Goal: Task Accomplishment & Management: Manage account settings

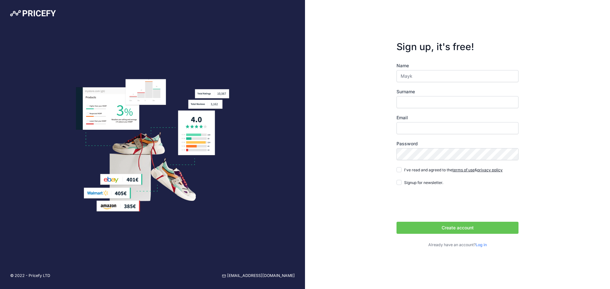
type input "Mayk"
type input "Baruh"
type input "[EMAIL_ADDRESS][DOMAIN_NAME]"
click at [450, 228] on button "Create account" at bounding box center [457, 228] width 122 height 12
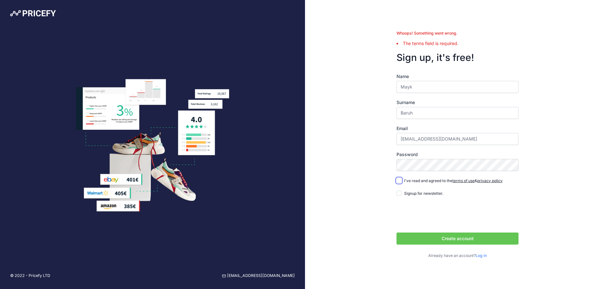
click at [399, 180] on input "I've read and agreed to the terms of use & privacy policy" at bounding box center [398, 180] width 5 height 5
checkbox input "true"
click at [453, 236] on button "Create account" at bounding box center [457, 239] width 122 height 12
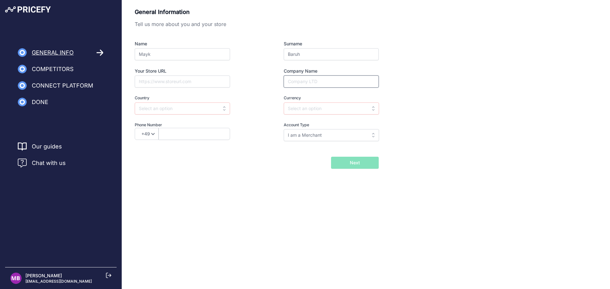
click at [325, 82] on input "Company Name" at bounding box center [331, 82] width 95 height 12
click at [198, 112] on input "text" at bounding box center [182, 109] width 95 height 12
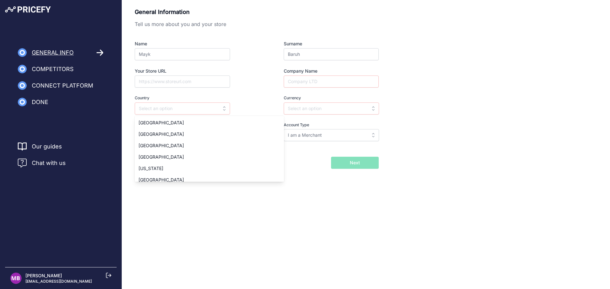
click at [252, 94] on div "Name Mayk Surname Baruh Your Store URL Company Name Country Select country Afgh…" at bounding box center [257, 91] width 244 height 101
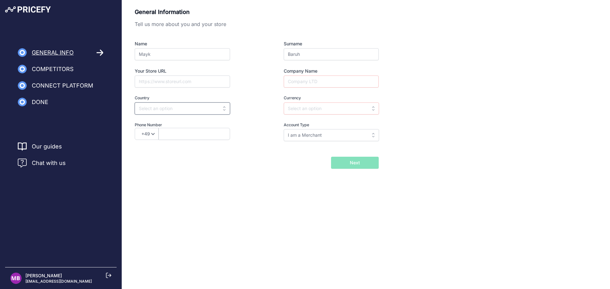
click at [186, 109] on input "text" at bounding box center [182, 109] width 95 height 12
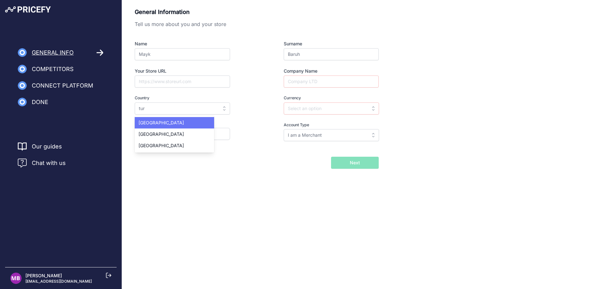
click at [169, 124] on div "Turkey" at bounding box center [174, 122] width 79 height 11
type input "Turkey"
type input "TRY"
select select "90"
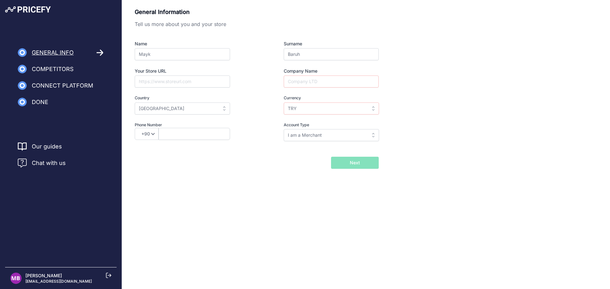
click at [240, 209] on body "Lorem Ipsum Close General Info Competitors Connect Platform Done" at bounding box center [305, 144] width 610 height 289
click at [197, 106] on input "Turkey" at bounding box center [182, 109] width 95 height 12
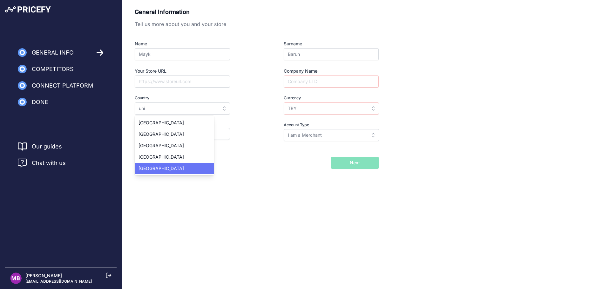
click at [193, 173] on div "United States" at bounding box center [174, 168] width 79 height 11
type input "United States"
type input "USD"
select select "1"
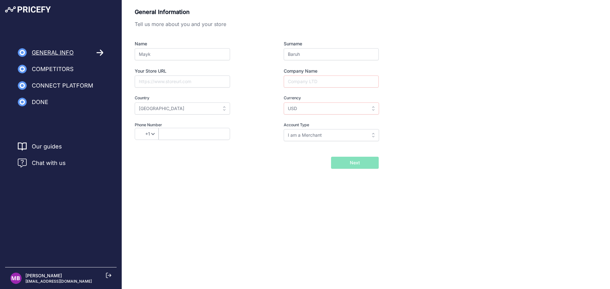
click at [294, 180] on div "General Information Tell us more about you and your store Name Mayk Surname Bar…" at bounding box center [366, 98] width 488 height 197
click at [325, 138] on input "I am a Merchant" at bounding box center [331, 135] width 95 height 12
click at [311, 161] on span "I am a Brand" at bounding box center [300, 160] width 26 height 5
type input "I am a Brand"
click at [291, 190] on div "General Information Tell us more about you and your store Name Mayk Surname Bar…" at bounding box center [366, 98] width 488 height 197
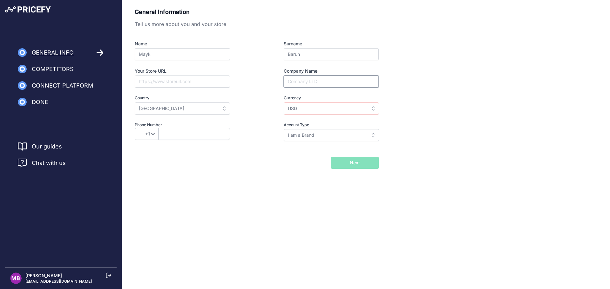
click at [314, 83] on input "Company Name" at bounding box center [331, 82] width 95 height 12
click at [249, 210] on body "Lorem Ipsum Close General Info Competitors Connect Platform Done" at bounding box center [305, 144] width 610 height 289
click at [321, 85] on input "Company Name" at bounding box center [331, 82] width 95 height 12
type input "A"
type input "Sigma"
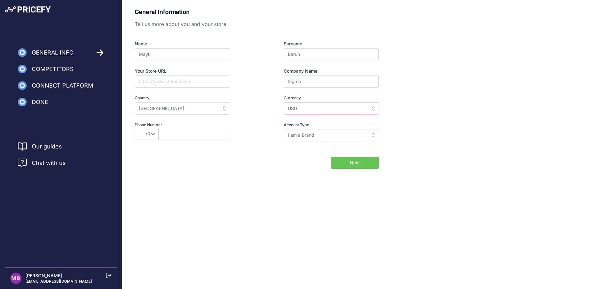
click at [350, 166] on span "Next" at bounding box center [355, 163] width 10 height 6
click at [274, 166] on div "Back I will import my catalog later Next" at bounding box center [257, 163] width 244 height 12
click at [153, 133] on select "+49 +43 +32 +1 +86 +34 +358 +33 +30 +39 +81 +352 +31 +48 +351 +420 +44 +46 +41 …" at bounding box center [147, 134] width 24 height 12
click at [195, 178] on div "General Information Tell us more about you and your store Name Mayk Surname Bar…" at bounding box center [366, 98] width 488 height 197
click at [173, 134] on input "text" at bounding box center [193, 134] width 71 height 12
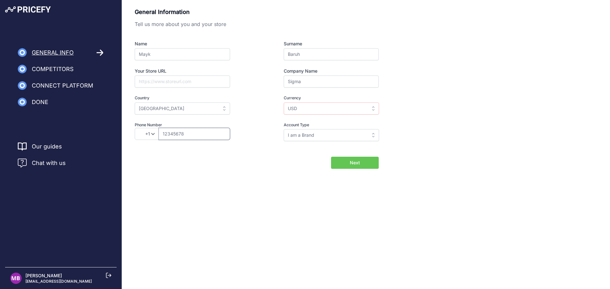
type input "12345678"
click at [254, 178] on div "General Information Tell us more about you and your store Name Mayk Surname Bar…" at bounding box center [366, 98] width 488 height 197
click at [360, 167] on button "Next" at bounding box center [355, 163] width 48 height 12
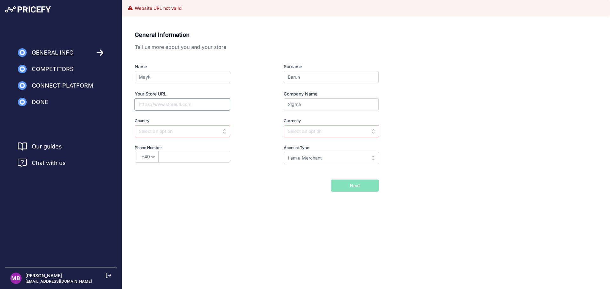
click at [177, 104] on input "Your Store URL" at bounding box center [182, 104] width 95 height 12
type input "[URL][DOMAIN_NAME]"
click at [301, 217] on div "General Information Tell us more about you and your store Name Mayk Surname Bar…" at bounding box center [366, 121] width 488 height 197
click at [309, 132] on input "text" at bounding box center [331, 131] width 95 height 12
click at [307, 144] on div "USD" at bounding box center [323, 145] width 79 height 11
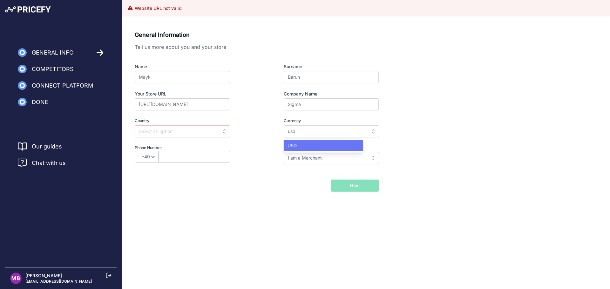
type input "USD"
click at [276, 207] on div "General Information Tell us more about you and your store Name Mayk Surname Bar…" at bounding box center [366, 121] width 488 height 197
click at [323, 157] on input "I am a Merchant" at bounding box center [331, 158] width 95 height 12
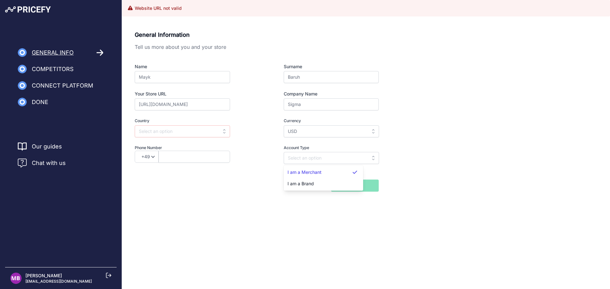
click at [311, 185] on span "I am a Brand" at bounding box center [300, 183] width 26 height 5
type input "I am a Brand"
click at [280, 200] on div "General Information Tell us more about you and your store Name Mayk Surname Bar…" at bounding box center [366, 121] width 488 height 197
click at [203, 131] on input "text" at bounding box center [182, 131] width 95 height 12
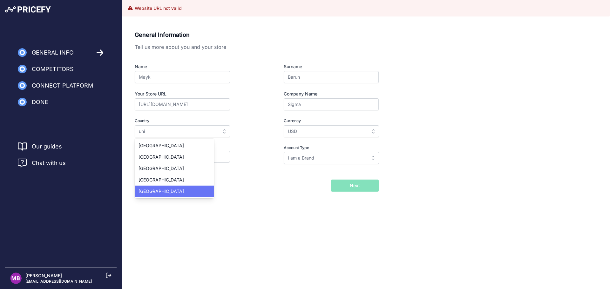
click at [182, 189] on div "United States" at bounding box center [174, 191] width 79 height 11
type input "United States"
select select "1"
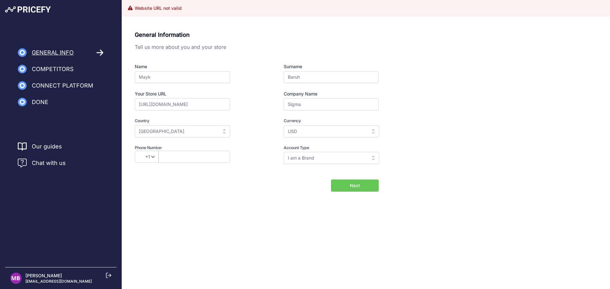
click at [252, 201] on div "General Information Tell us more about you and your store Name Mayk Surname Bar…" at bounding box center [366, 121] width 488 height 197
click at [363, 189] on button "Next" at bounding box center [355, 186] width 48 height 12
click at [191, 156] on input "text" at bounding box center [193, 157] width 71 height 12
type input "12345678"
click at [236, 222] on body "Lorem Ipsum Close General Info Competitors Connect Platform Done" at bounding box center [305, 144] width 610 height 289
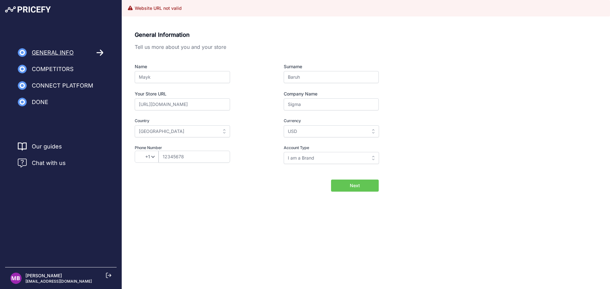
click at [363, 185] on button "Next" at bounding box center [355, 186] width 48 height 12
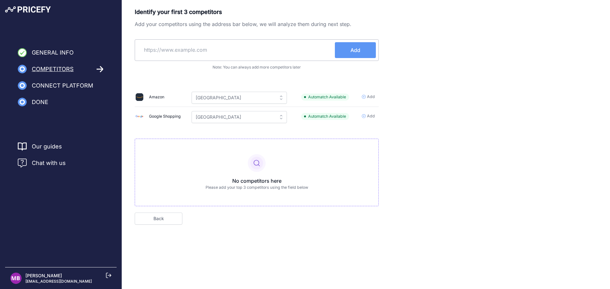
click at [368, 97] on span "Add" at bounding box center [371, 97] width 8 height 6
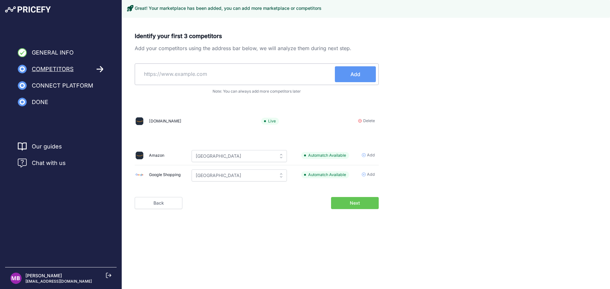
click at [368, 174] on span "Add" at bounding box center [371, 175] width 8 height 6
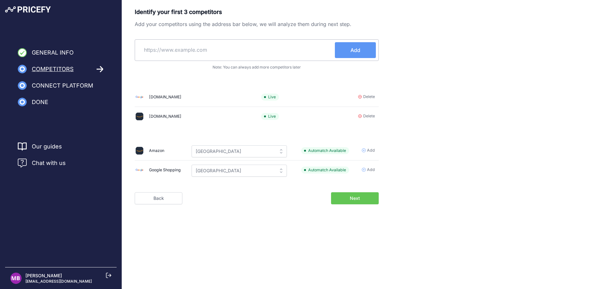
click at [230, 47] on input "text" at bounding box center [236, 49] width 197 height 15
type input "sephora"
click at [358, 200] on span "Next" at bounding box center [355, 198] width 10 height 6
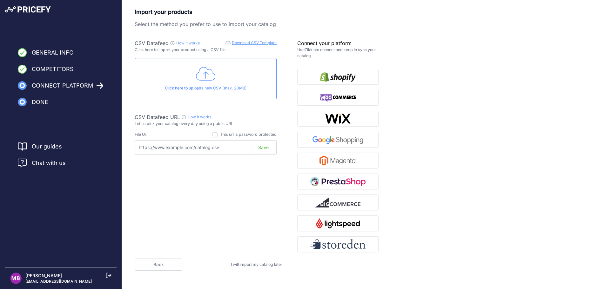
click at [241, 263] on span "I will import my catalog later" at bounding box center [256, 264] width 51 height 5
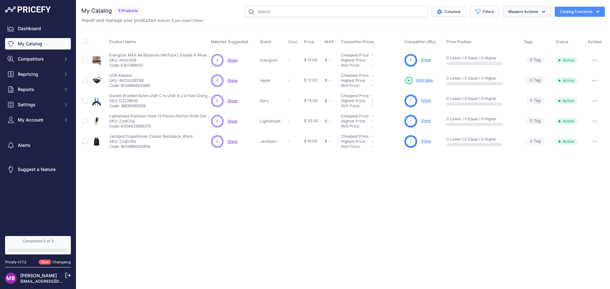
click at [537, 17] on button "Massive Actions" at bounding box center [527, 11] width 48 height 11
click at [540, 12] on icon "button" at bounding box center [543, 12] width 6 height 6
click at [594, 9] on button "Catalog Functions" at bounding box center [580, 12] width 50 height 10
click at [595, 10] on icon "button" at bounding box center [598, 12] width 6 height 6
click at [596, 10] on icon "button" at bounding box center [598, 12] width 6 height 6
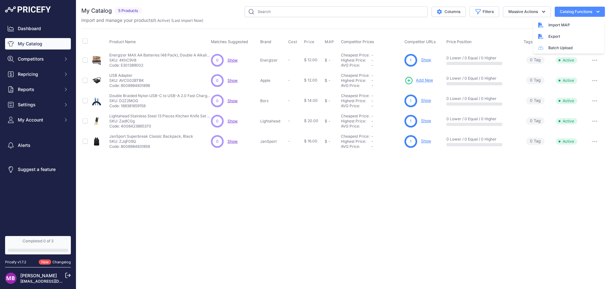
click at [597, 11] on icon "button" at bounding box center [597, 12] width 3 height 2
click at [161, 21] on link "5 Active" at bounding box center [161, 20] width 15 height 5
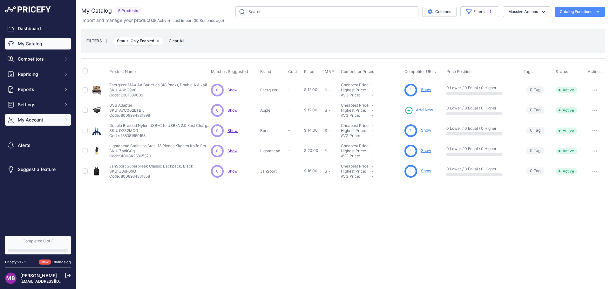
click at [53, 120] on span "My Account" at bounding box center [39, 120] width 42 height 6
click at [28, 119] on span "My Account" at bounding box center [39, 120] width 42 height 6
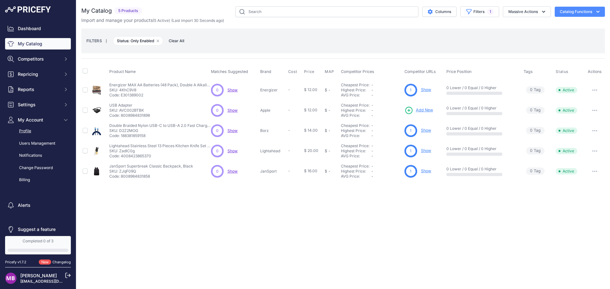
click at [30, 131] on link "Profile" at bounding box center [38, 131] width 66 height 11
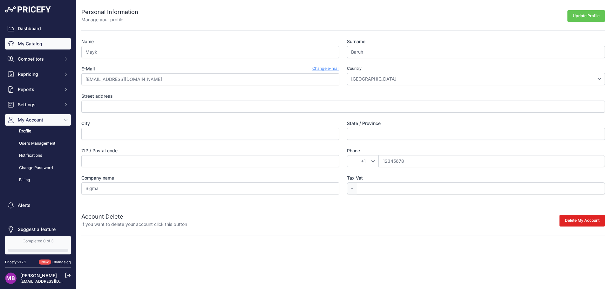
click at [29, 47] on link "My Catalog" at bounding box center [38, 43] width 66 height 11
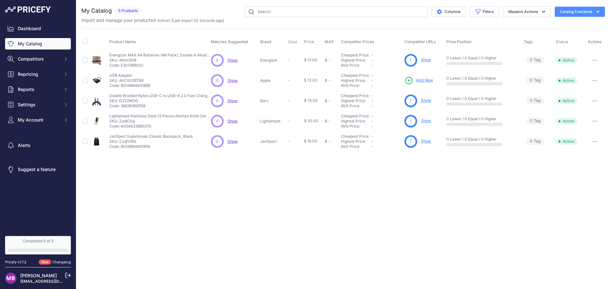
click at [595, 13] on icon "button" at bounding box center [598, 12] width 6 height 6
click at [555, 23] on span "Import MAP" at bounding box center [559, 25] width 22 height 5
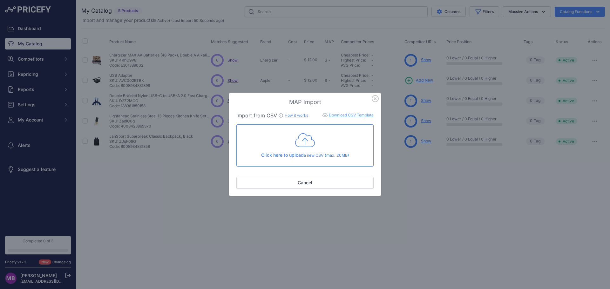
click at [374, 98] on icon "button" at bounding box center [375, 99] width 6 height 6
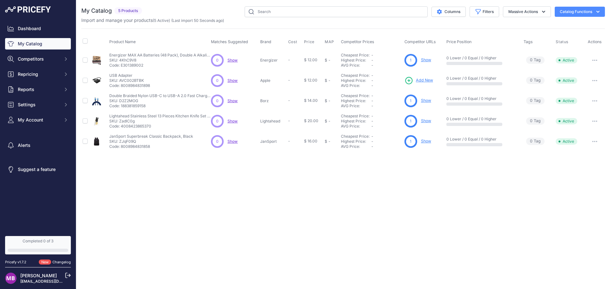
click at [51, 245] on link "Completed 0 of 3" at bounding box center [38, 245] width 66 height 18
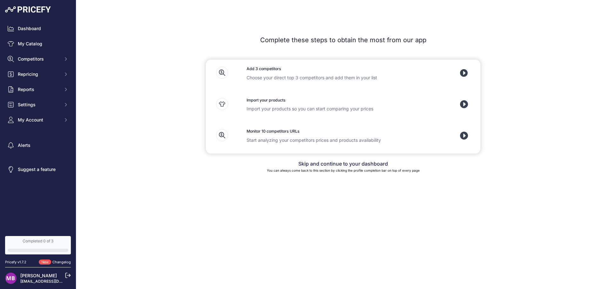
click at [465, 101] on icon at bounding box center [464, 104] width 8 height 8
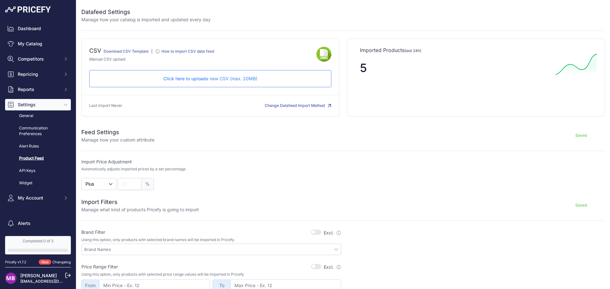
click at [127, 49] on link "Download CSV Template" at bounding box center [126, 51] width 45 height 5
click at [193, 79] on span "Click here to upload" at bounding box center [184, 78] width 43 height 5
click at [32, 42] on link "My Catalog" at bounding box center [38, 43] width 66 height 11
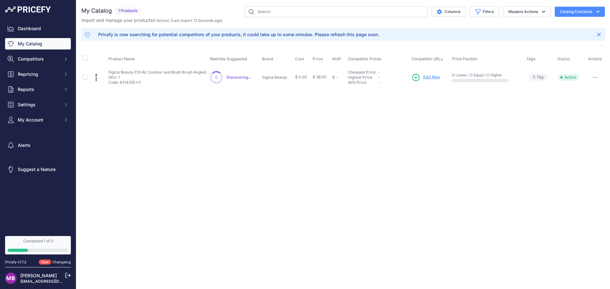
click at [597, 78] on icon "button" at bounding box center [596, 77] width 1 height 1
click at [494, 134] on div "Close You are not connected to the internet." at bounding box center [343, 144] width 534 height 289
click at [45, 242] on div "Completed 1 of 3" at bounding box center [38, 241] width 61 height 5
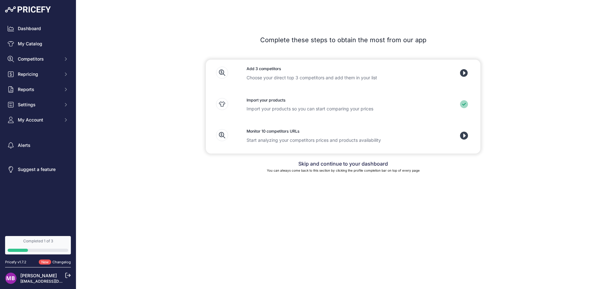
click at [466, 132] on icon at bounding box center [464, 136] width 8 height 8
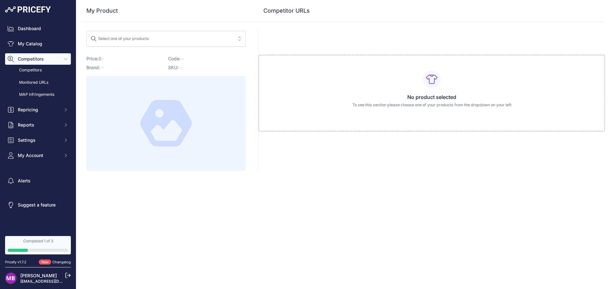
click at [202, 44] on button "Select one of your products" at bounding box center [165, 39] width 159 height 16
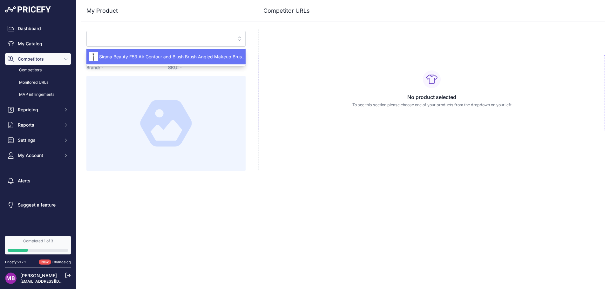
click at [154, 57] on span "Sigma Beauty F53 Air Contour and Blush Brush Angled Makeup Brush for Blush & Br…" at bounding box center [165, 57] width 159 height 6
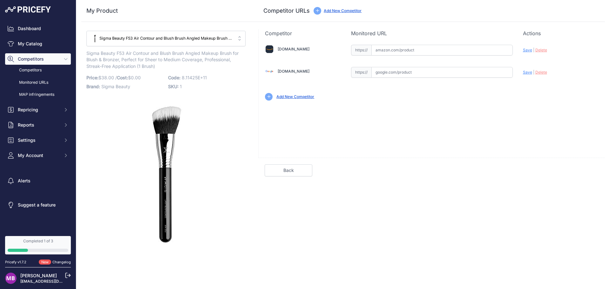
click at [427, 49] on input "text" at bounding box center [441, 50] width 141 height 11
click at [408, 52] on input "text" at bounding box center [441, 50] width 141 height 11
paste input "https://www.amazon.com/dp/B08B1QCLXF"
click at [434, 104] on div "Amazon.com Valid Invalid | |" at bounding box center [432, 72] width 346 height 70
click at [525, 50] on span "Save" at bounding box center [527, 50] width 9 height 5
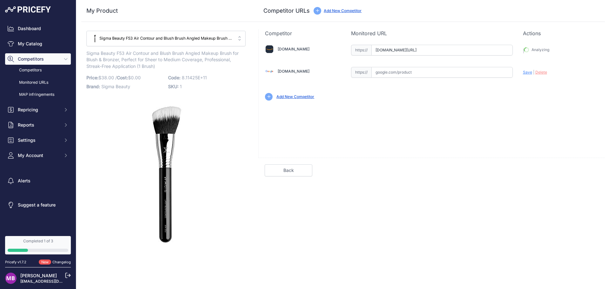
type input "https://www.amazon.com/dp/B08B1QCLXF?prirule_jdsnikfkfjsd=10178"
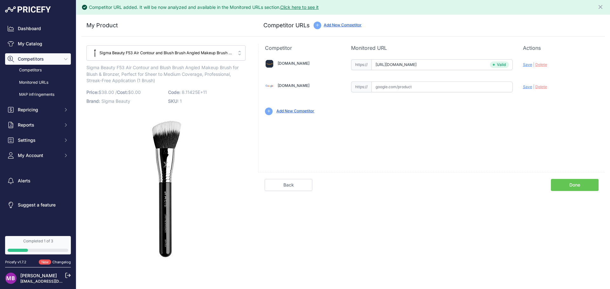
click at [384, 86] on input "text" at bounding box center [441, 87] width 141 height 11
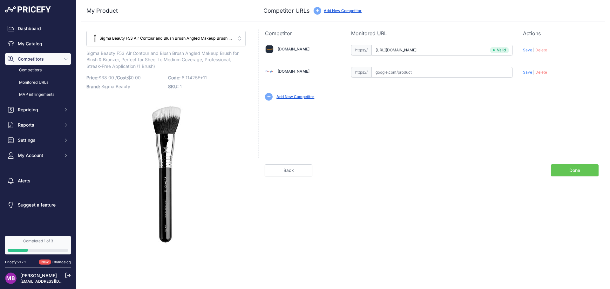
click at [429, 107] on div "Amazon.com Valid Invalid Save | Delete Valid |" at bounding box center [431, 97] width 346 height 121
click at [297, 94] on div "Add New Competitor" at bounding box center [295, 97] width 38 height 6
click at [299, 97] on link "Add New Competitor" at bounding box center [295, 96] width 38 height 5
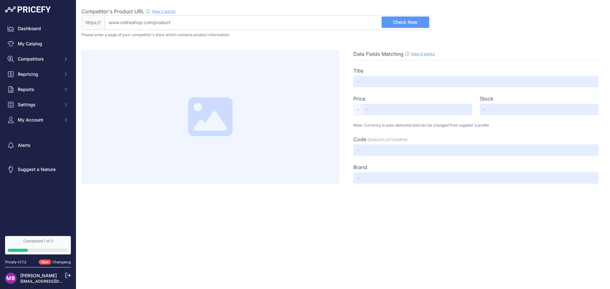
click at [40, 239] on div "Completed 1 of 3" at bounding box center [38, 241] width 61 height 5
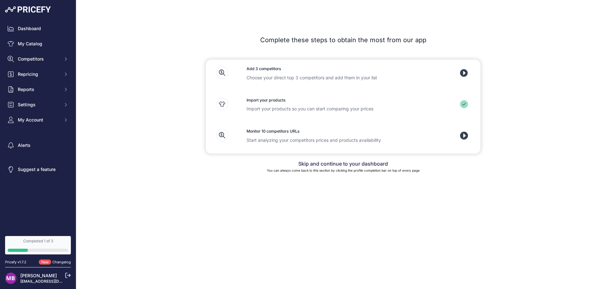
click at [467, 75] on icon at bounding box center [464, 73] width 8 height 8
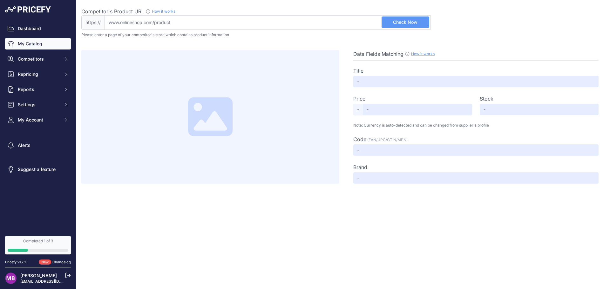
click at [39, 42] on link "My Catalog" at bounding box center [38, 43] width 66 height 11
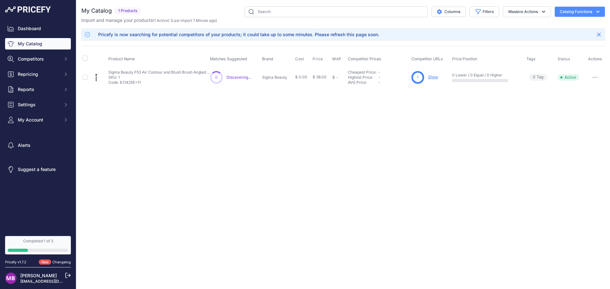
click at [237, 77] on span "Discovering..." at bounding box center [238, 77] width 24 height 5
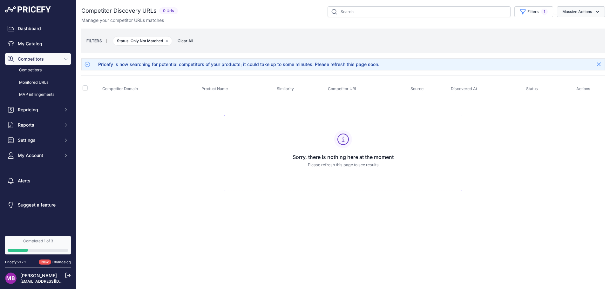
click at [591, 12] on button "Massive Actions" at bounding box center [581, 11] width 48 height 11
click at [576, 138] on td "Sorry, there is nothing here at the moment Please refresh this page to see resu…" at bounding box center [342, 150] width 523 height 107
click at [536, 13] on button "Filters 1" at bounding box center [533, 11] width 39 height 11
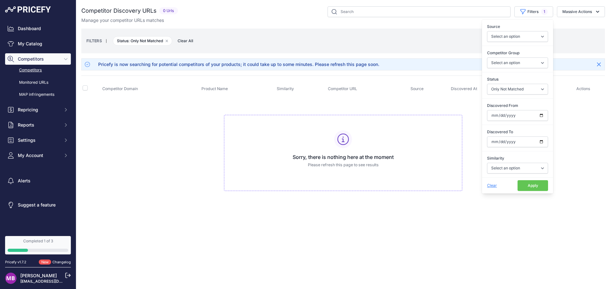
click at [494, 184] on span "Clear" at bounding box center [492, 185] width 10 height 5
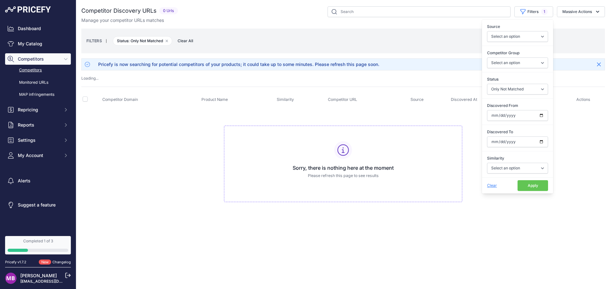
select select
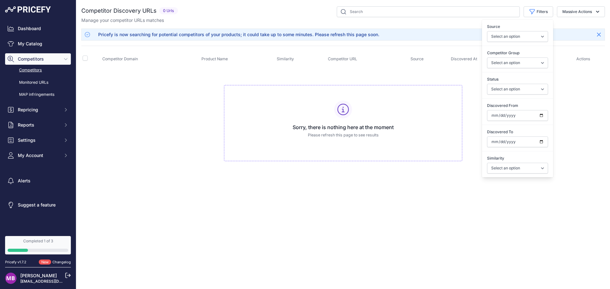
click at [582, 149] on td "Sorry, there is nothing here at the moment Please refresh this page to see resu…" at bounding box center [342, 120] width 523 height 107
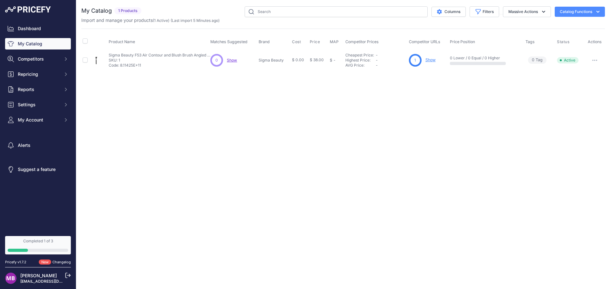
click at [234, 60] on span "Show" at bounding box center [232, 60] width 10 height 5
click at [431, 58] on link "Show" at bounding box center [430, 59] width 10 height 5
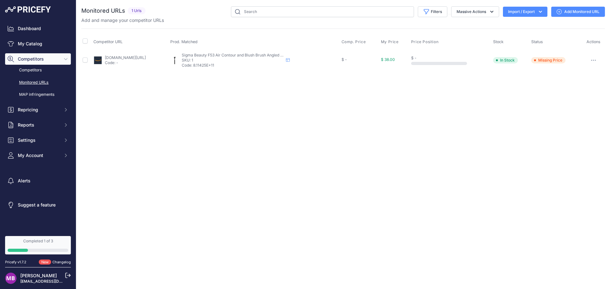
click at [141, 58] on link "amazon.com/dp/b08b1qclxf?prirule_jdsnikfkfjsd=10178" at bounding box center [125, 57] width 41 height 5
click at [143, 57] on link "[DOMAIN_NAME][URL]" at bounding box center [125, 57] width 41 height 5
click at [47, 277] on p "[PERSON_NAME]" at bounding box center [39, 276] width 38 height 6
click at [41, 277] on link "[PERSON_NAME]" at bounding box center [38, 275] width 37 height 5
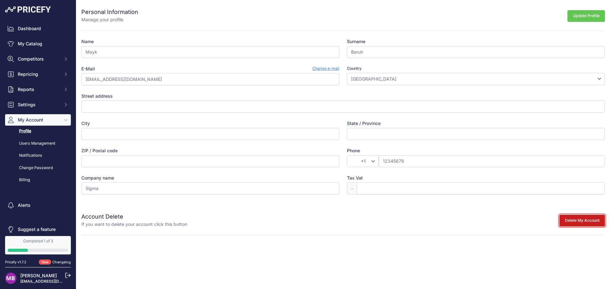
click at [590, 221] on button "Delete My Account" at bounding box center [581, 221] width 45 height 12
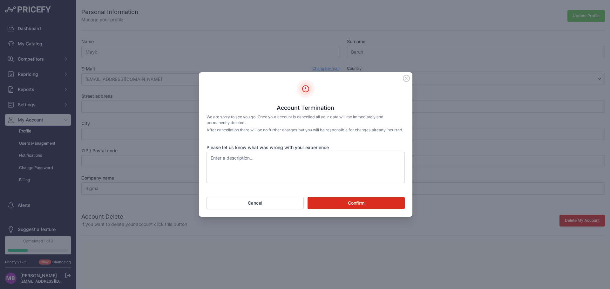
click at [334, 208] on button "Confirm" at bounding box center [355, 203] width 97 height 12
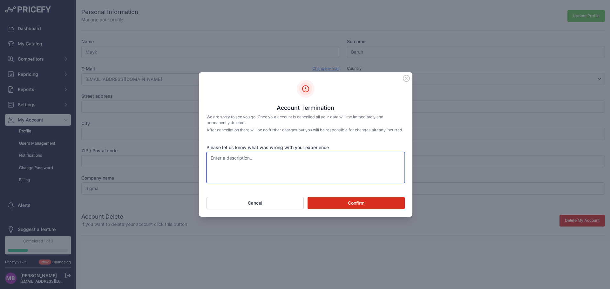
click at [271, 171] on textarea "Please let us know what was wrong with your experience" at bounding box center [305, 167] width 198 height 31
type textarea "thanks"
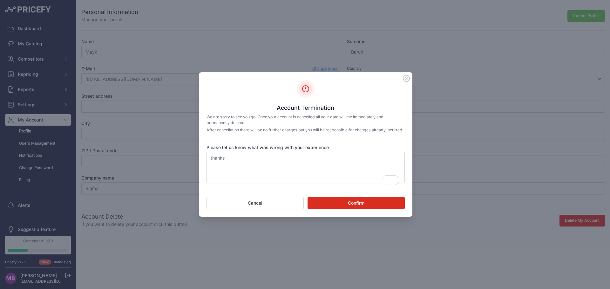
click at [376, 205] on button "Confirm" at bounding box center [355, 203] width 97 height 12
